Goal: Information Seeking & Learning: Learn about a topic

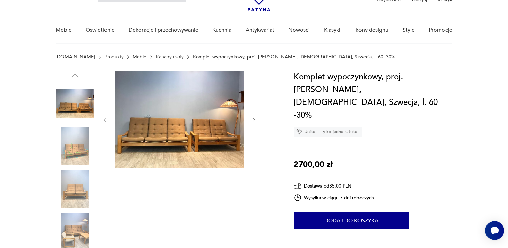
click at [74, 150] on img at bounding box center [75, 146] width 38 height 38
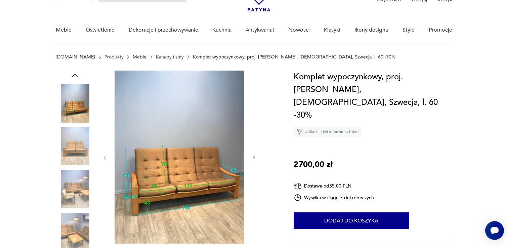
click at [78, 181] on img at bounding box center [75, 189] width 38 height 38
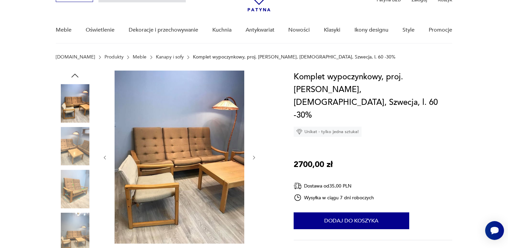
scroll to position [338, 0]
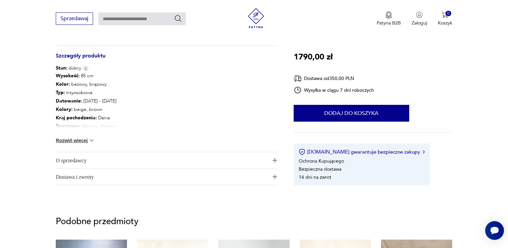
click at [82, 141] on button "Rozwiń więcej" at bounding box center [75, 140] width 39 height 7
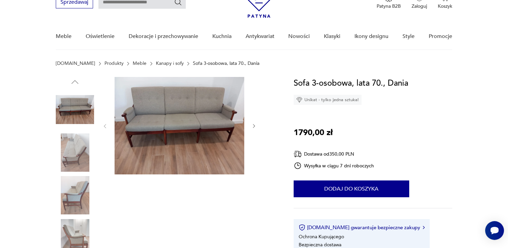
scroll to position [35, 0]
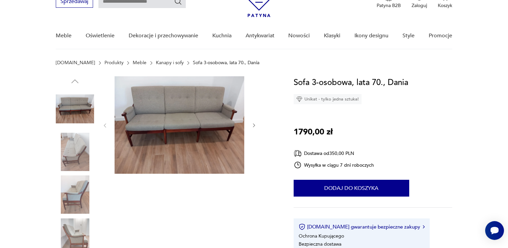
click at [70, 150] on img at bounding box center [75, 152] width 38 height 38
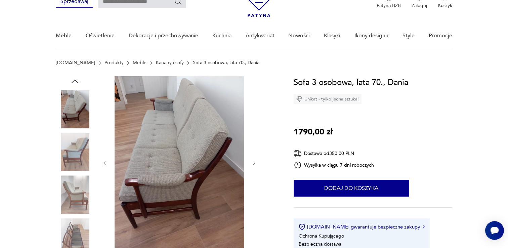
click at [80, 192] on img at bounding box center [75, 194] width 38 height 38
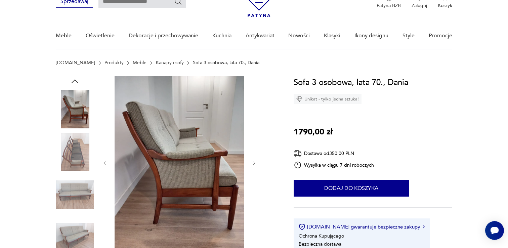
click at [206, 171] on img at bounding box center [180, 162] width 130 height 173
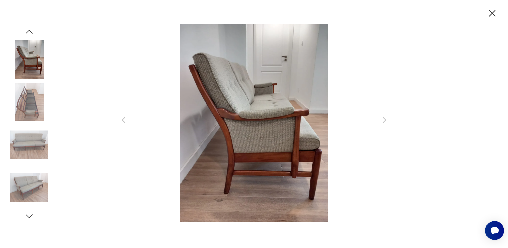
click at [32, 180] on img at bounding box center [29, 188] width 38 height 38
